Goal: Task Accomplishment & Management: Use online tool/utility

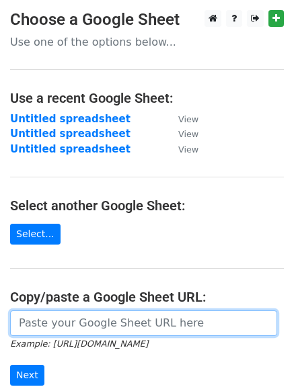
click at [50, 321] on input "url" at bounding box center [143, 323] width 267 height 26
paste input "https://docs.google.com/spreadsheets/d/1jiBU8w-vusNhrnfG057MEIkW7ZW4Uq9Q3tbm2JM…"
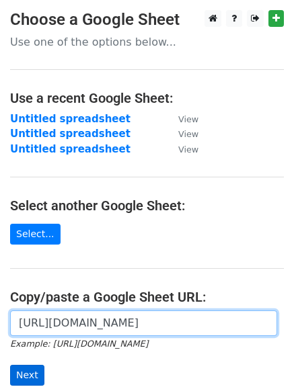
type input "https://docs.google.com/spreadsheets/d/1jiBU8w-vusNhrnfG057MEIkW7ZW4Uq9Q3tbm2JM…"
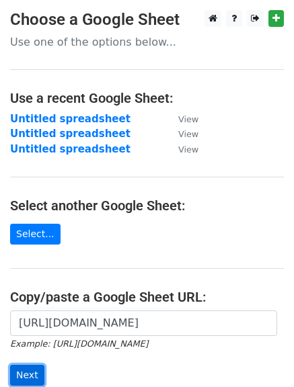
scroll to position [0, 0]
click at [24, 368] on input "Next" at bounding box center [27, 375] width 34 height 21
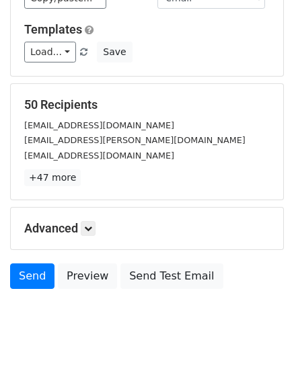
scroll to position [184, 0]
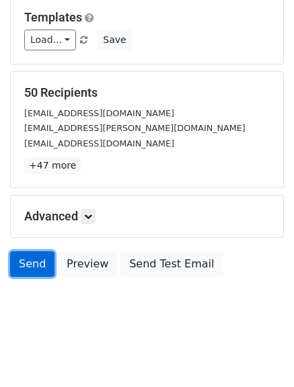
click at [24, 259] on link "Send" at bounding box center [32, 264] width 44 height 26
